Goal: Information Seeking & Learning: Learn about a topic

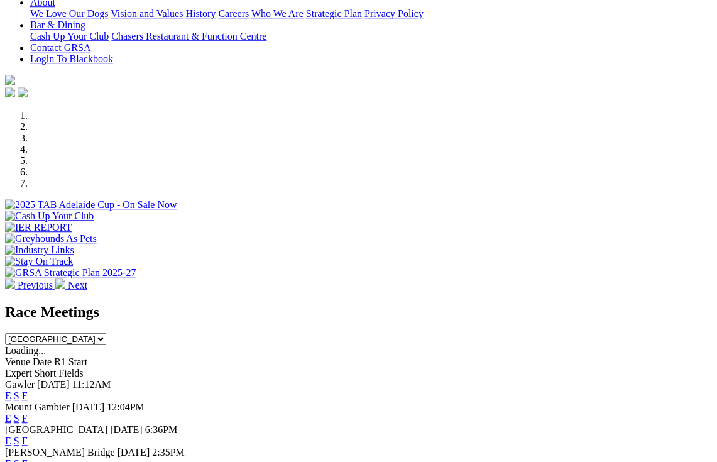
scroll to position [343, 0]
click at [28, 413] on link "F" at bounding box center [25, 418] width 6 height 11
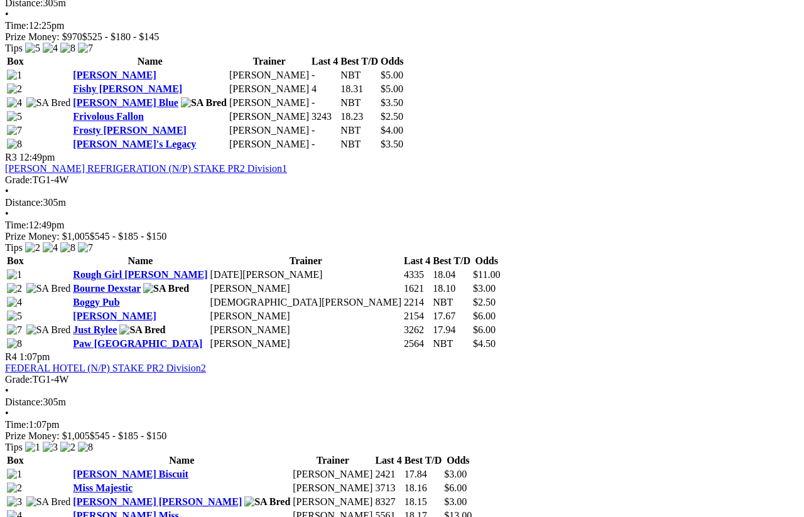
scroll to position [959, 0]
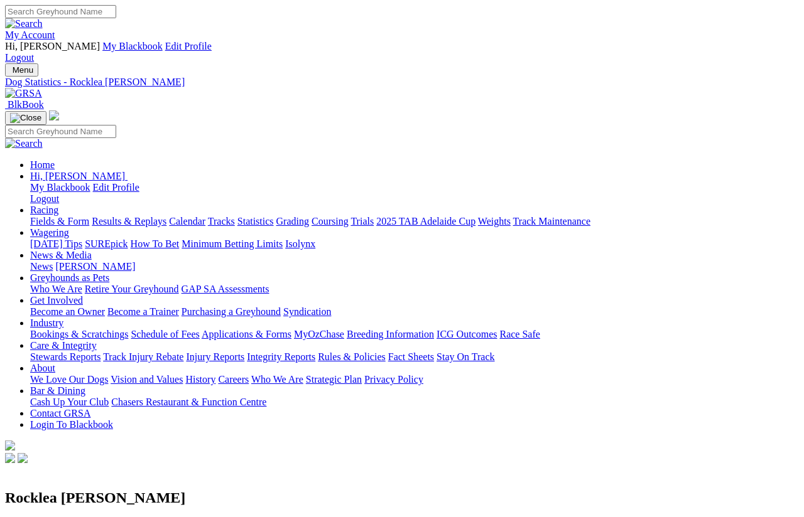
scroll to position [13, 0]
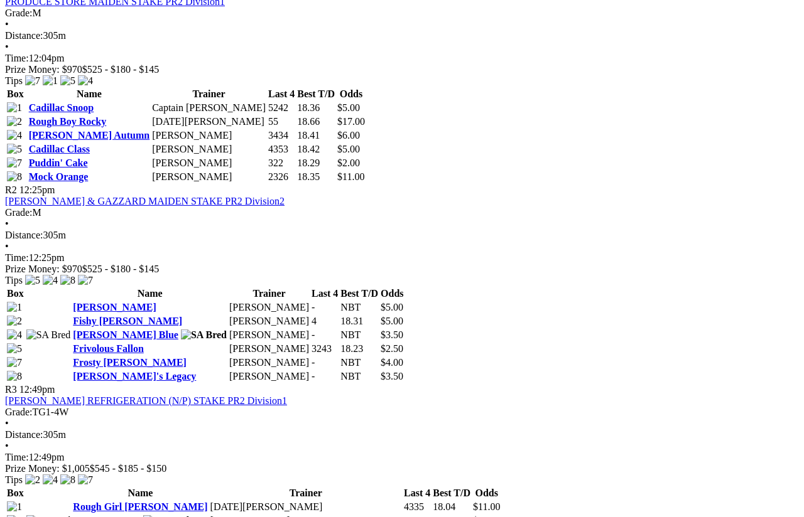
scroll to position [727, 0]
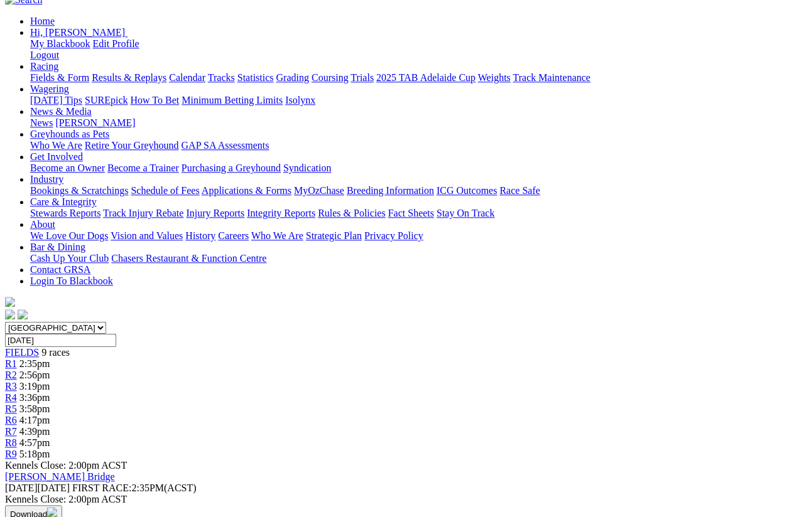
scroll to position [0, 21]
